Goal: Information Seeking & Learning: Learn about a topic

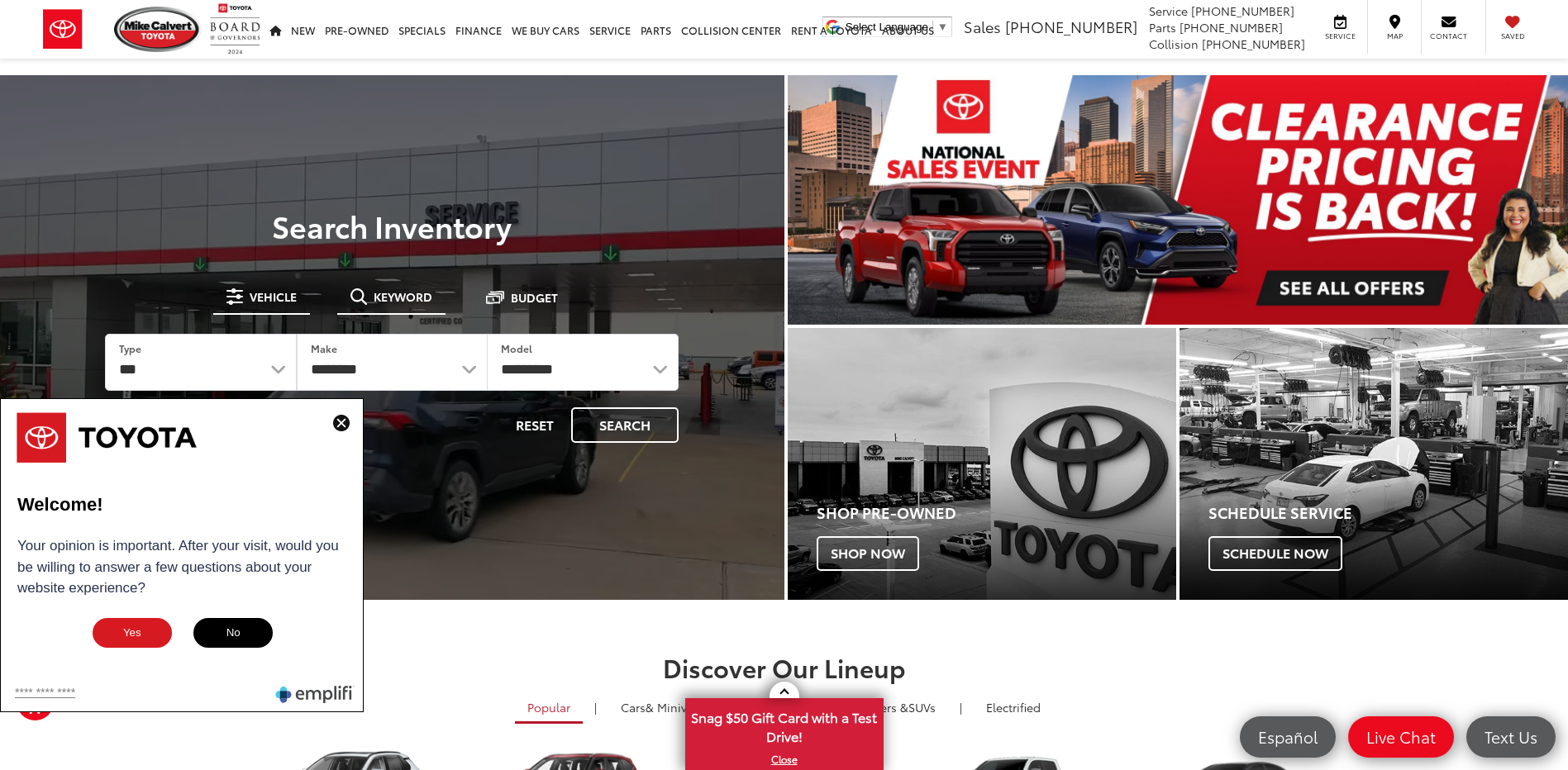
click at [399, 288] on button "Keyword" at bounding box center [391, 296] width 108 height 30
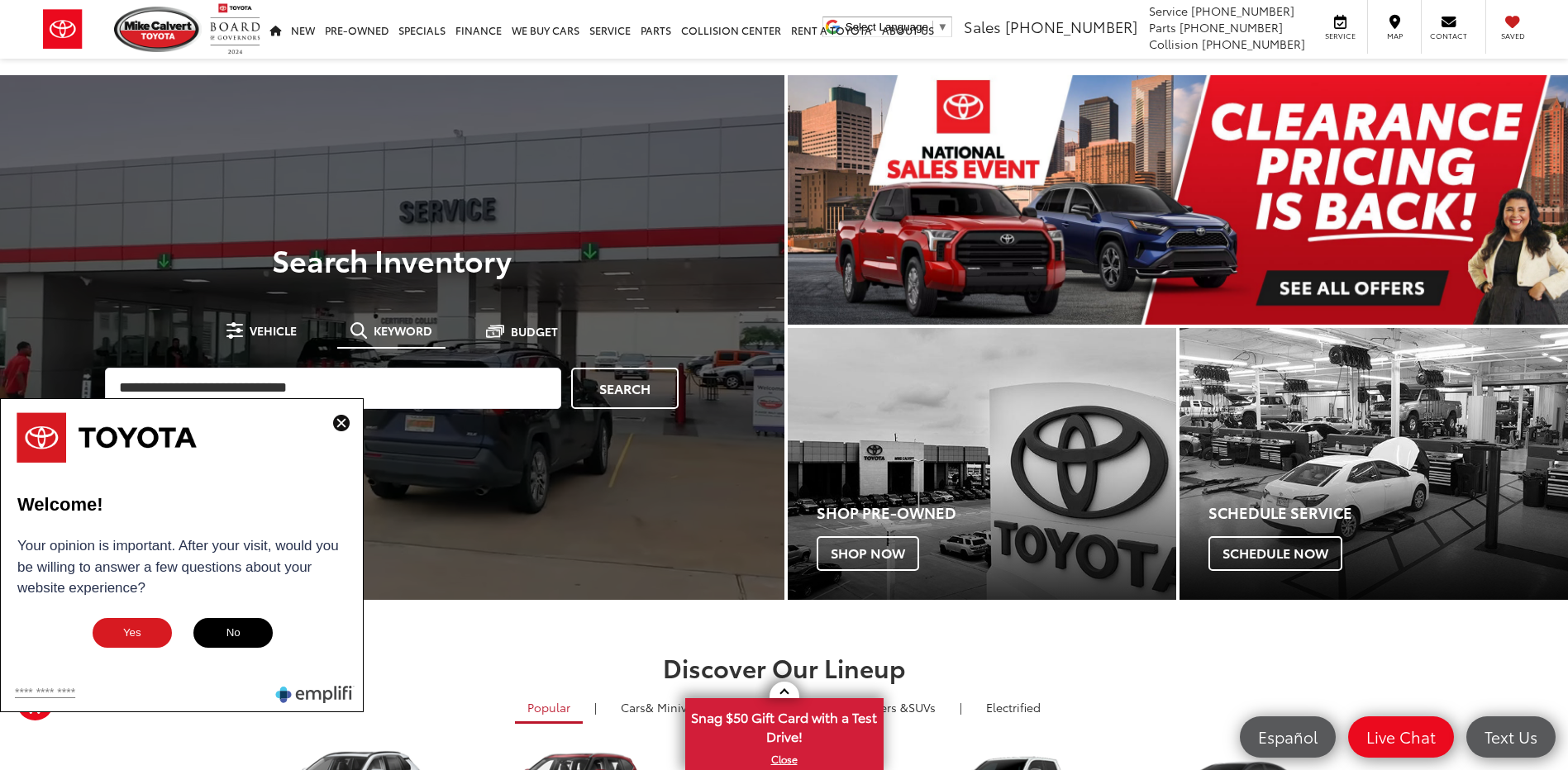
click at [347, 418] on img at bounding box center [341, 423] width 17 height 17
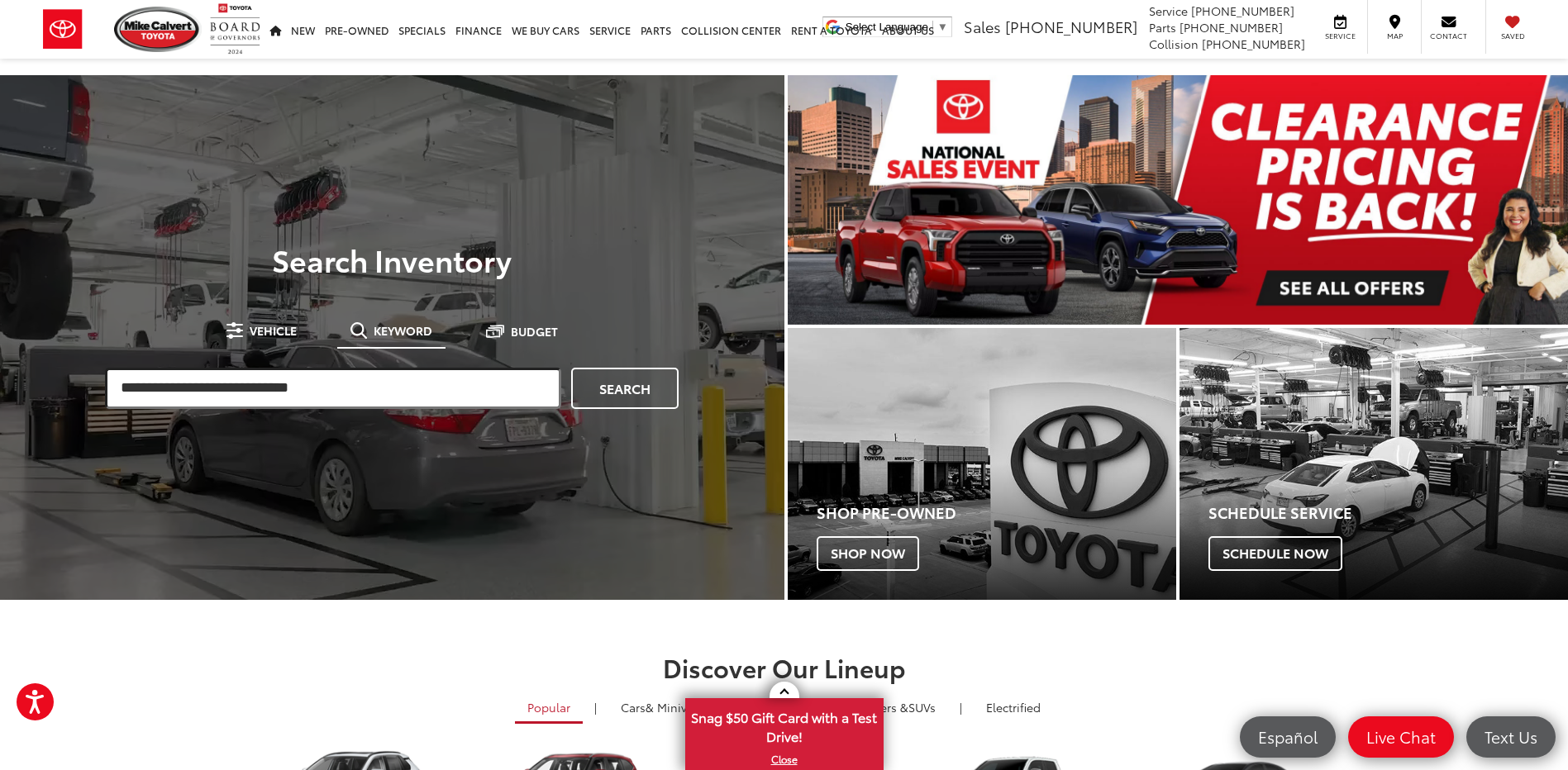
click at [349, 394] on input "search" at bounding box center [333, 389] width 457 height 42
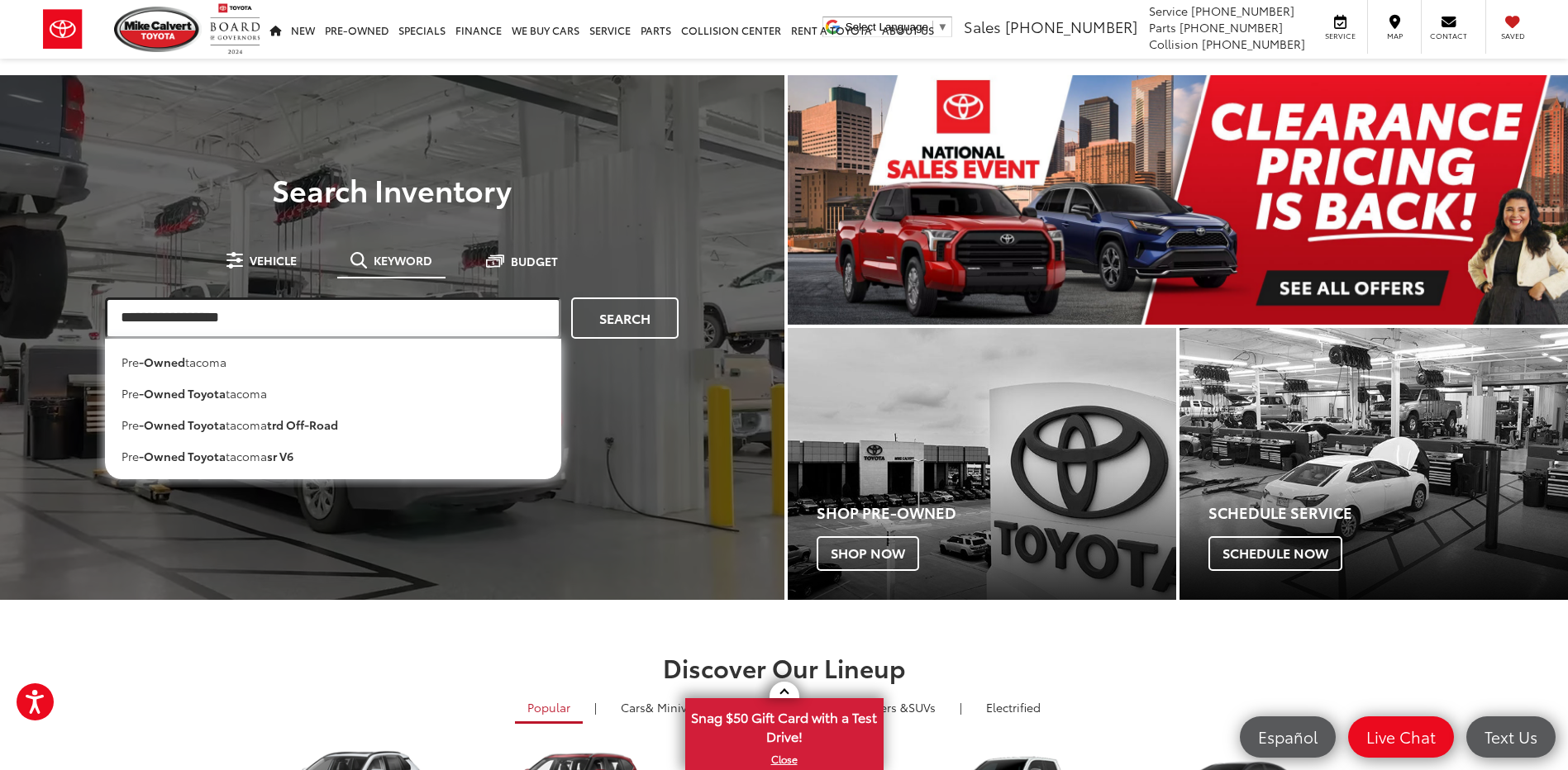
type input "**********"
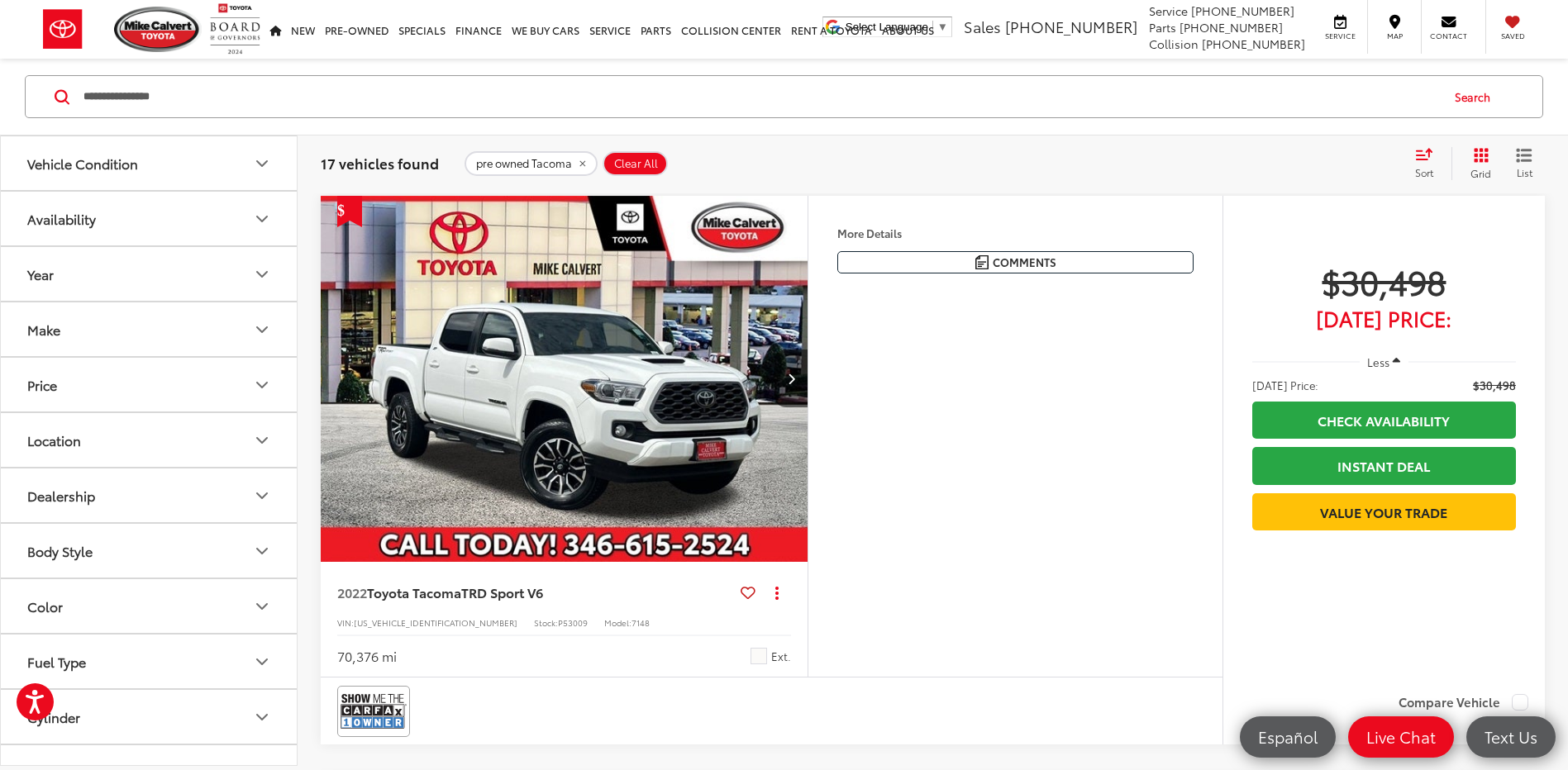
click at [1472, 156] on icon "Grid View" at bounding box center [1480, 155] width 17 height 17
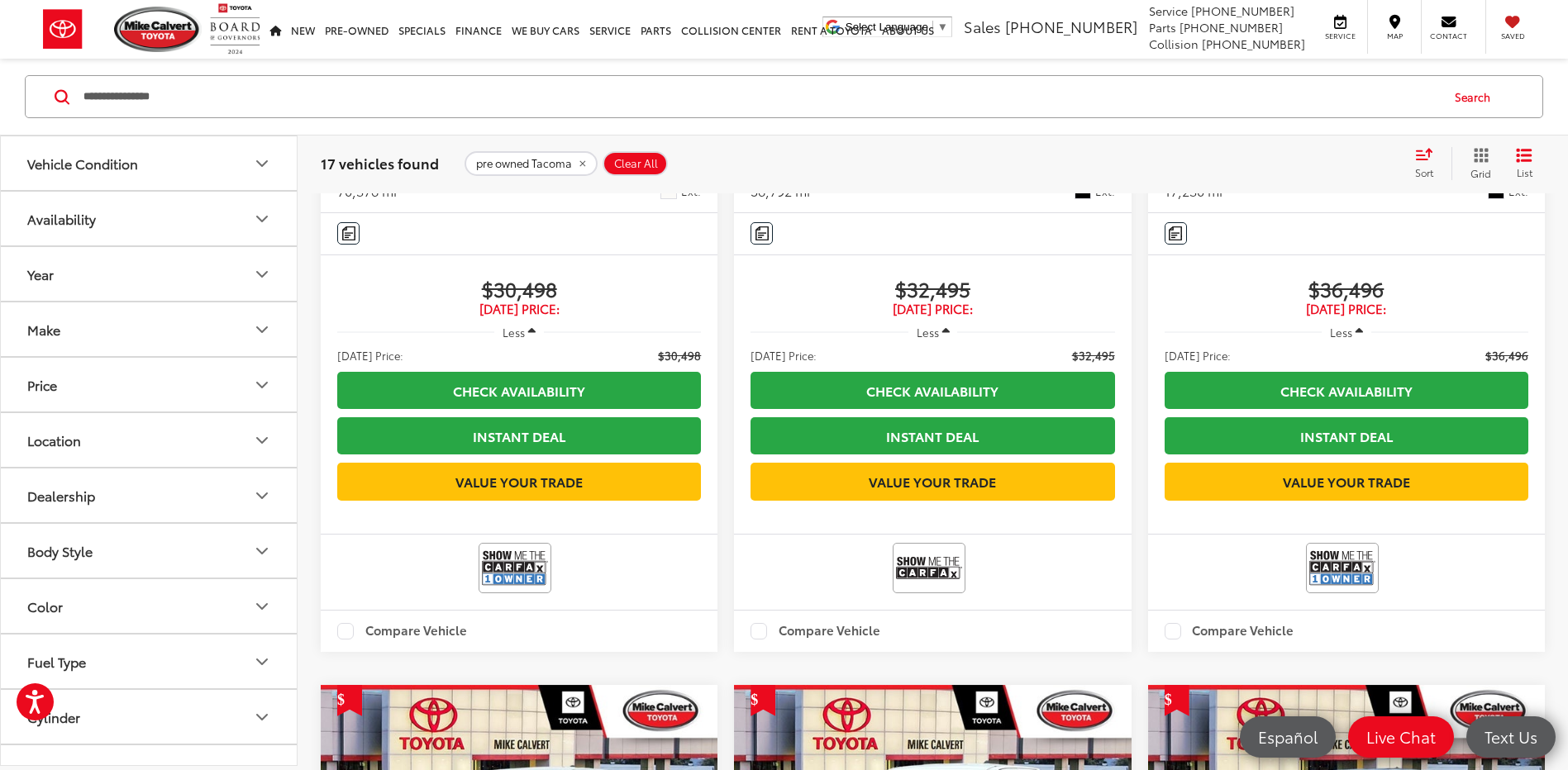
scroll to position [330, 0]
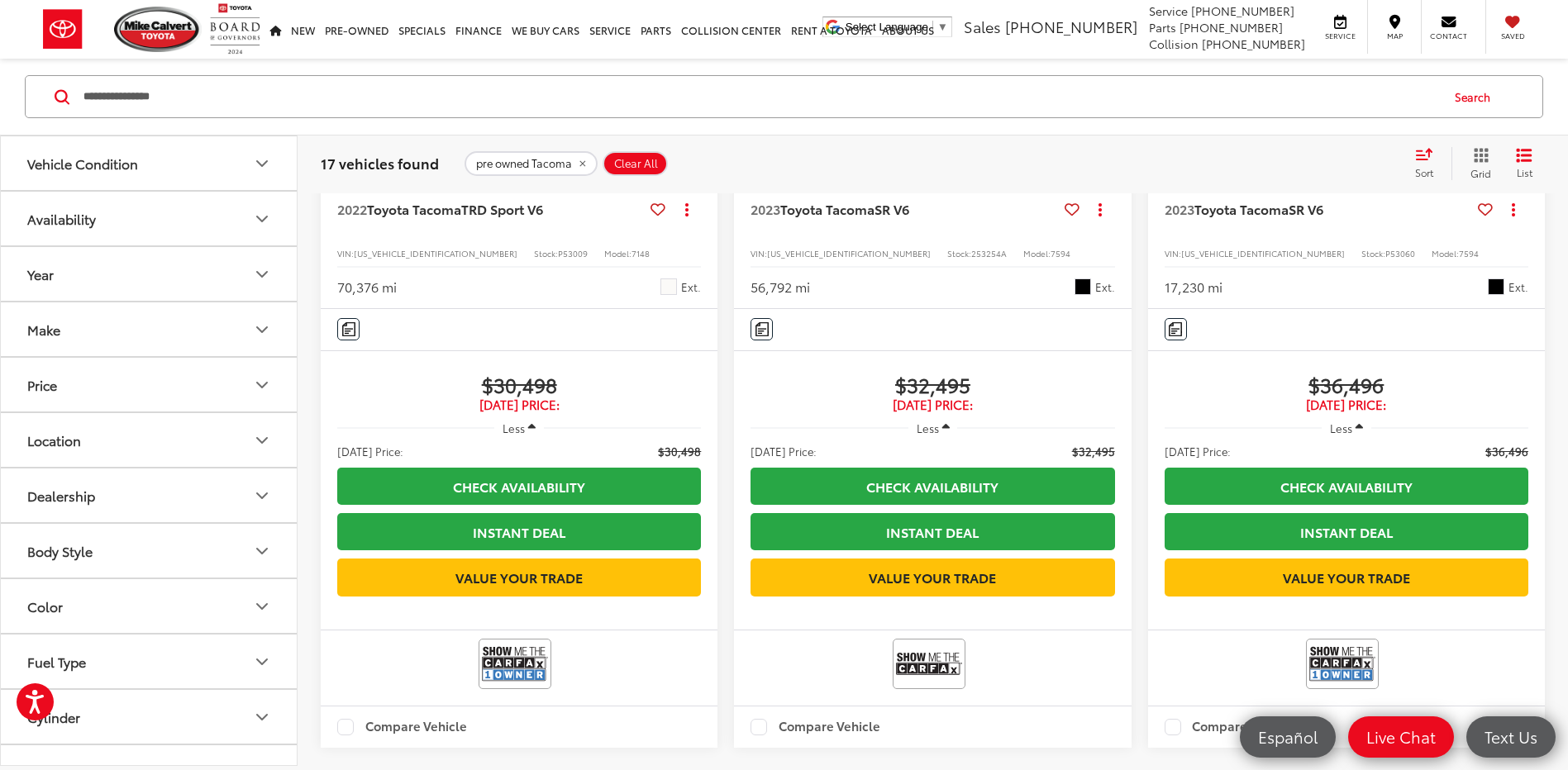
click at [558, 248] on span "P53009" at bounding box center [573, 253] width 30 height 12
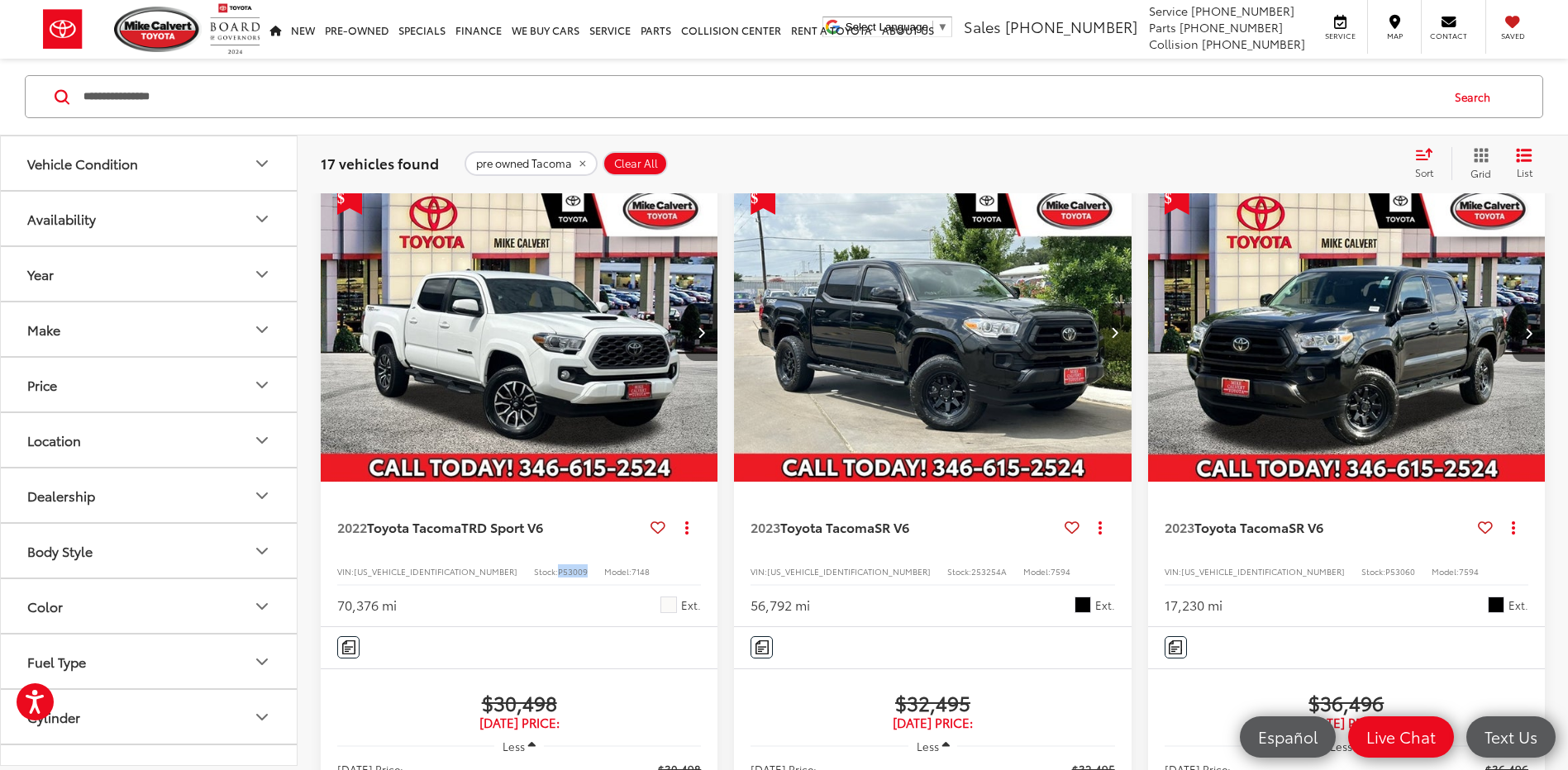
scroll to position [0, 0]
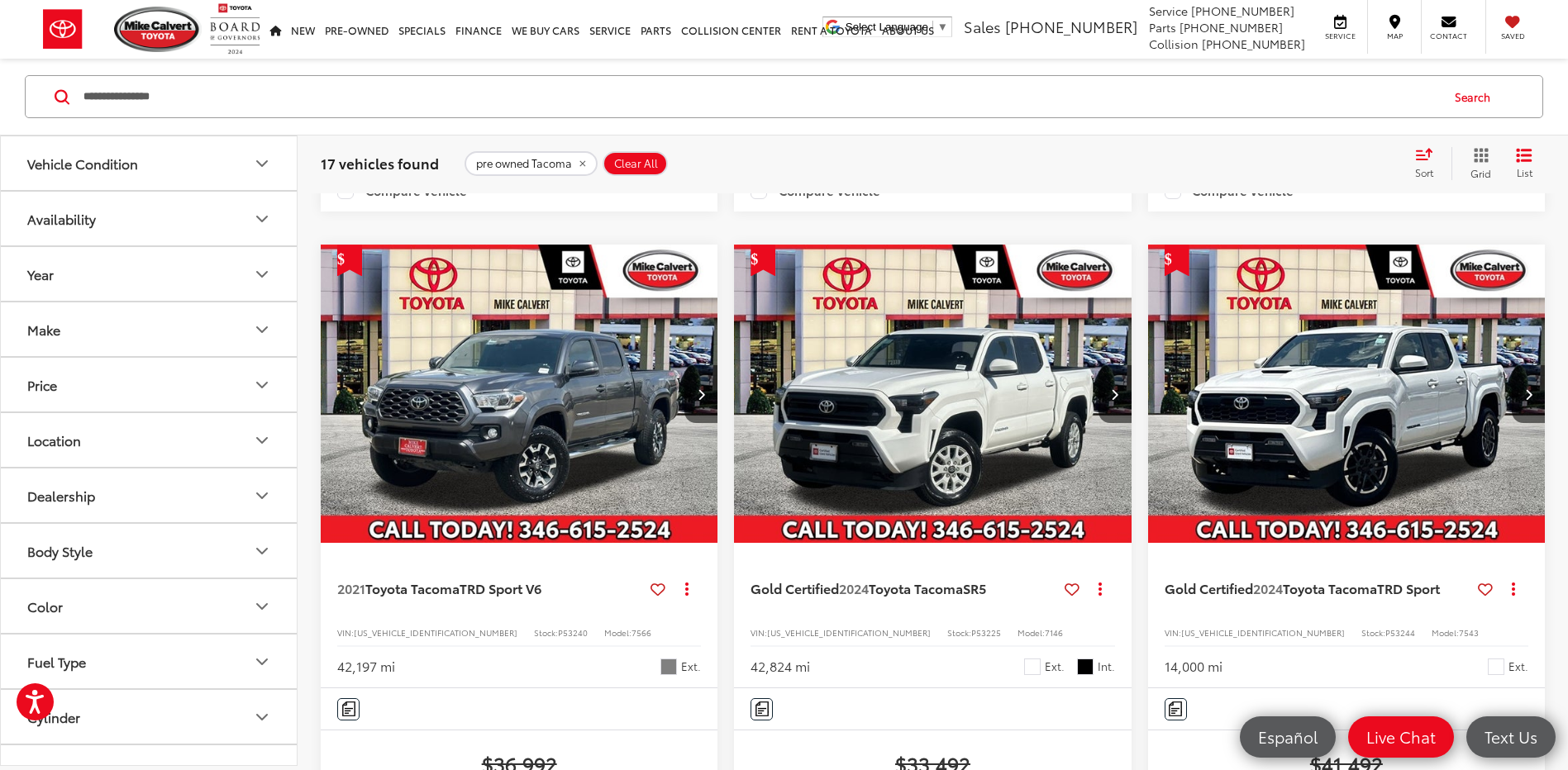
scroll to position [1487, 0]
